Goal: Use online tool/utility: Use online tool/utility

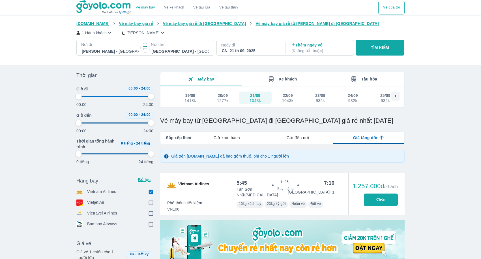
type input "97.9166666666667"
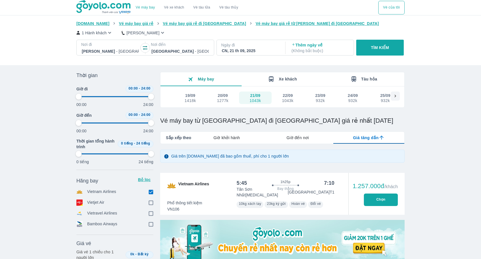
type input "97.9166666666667"
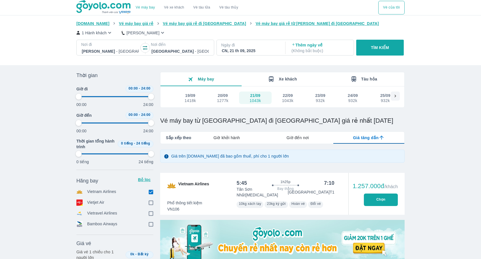
type input "97.9166666666667"
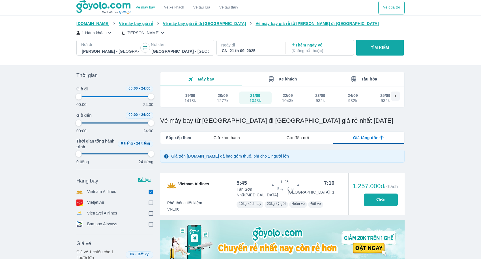
type input "97.9166666666667"
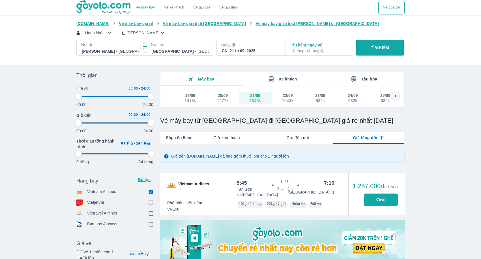
type input "97.9166666666667"
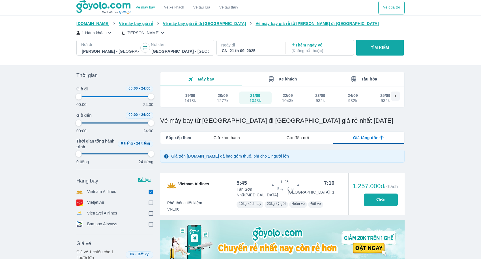
type input "97.9166666666667"
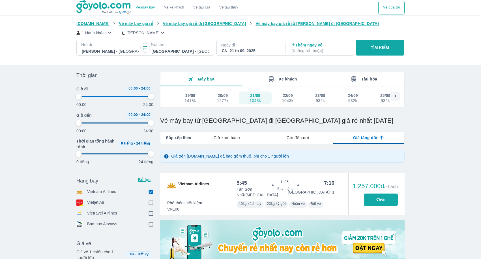
type input "97.9166666666667"
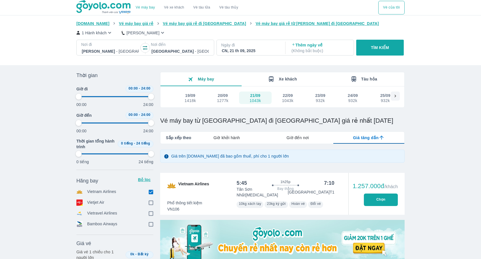
type input "97.9166666666667"
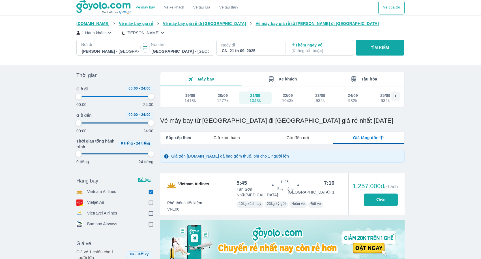
type input "97.9166666666667"
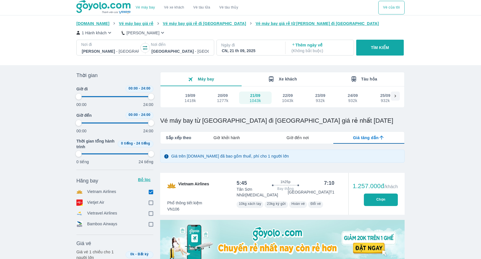
type input "97.9166666666667"
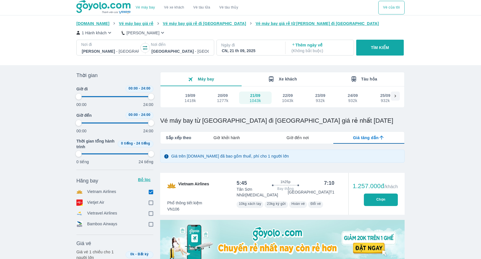
type input "97.9166666666667"
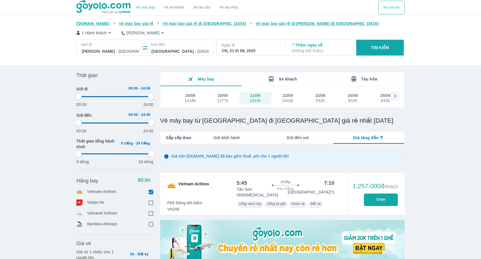
type input "97.9166666666667"
